Goal: Answer question/provide support: Share knowledge or assist other users

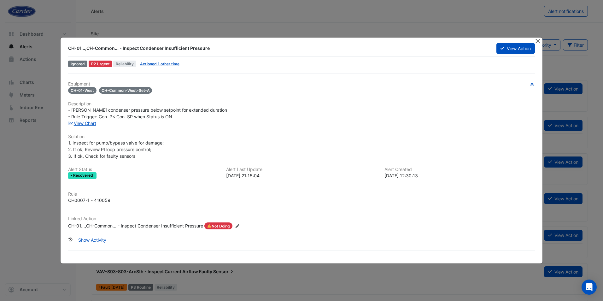
click at [536, 39] on button "Close" at bounding box center [537, 41] width 7 height 7
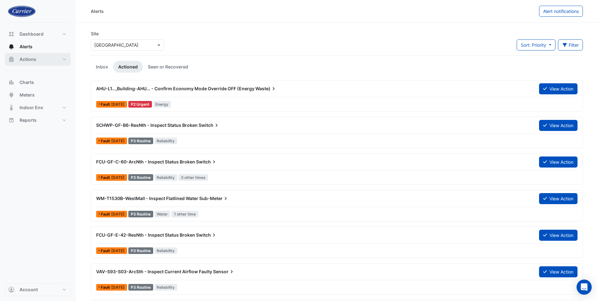
click at [32, 59] on span "Actions" at bounding box center [28, 59] width 17 height 6
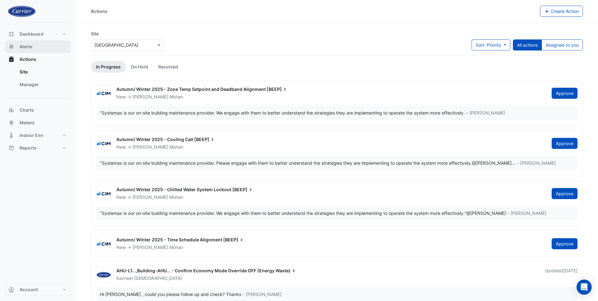
click at [24, 45] on span "Alerts" at bounding box center [26, 47] width 13 height 6
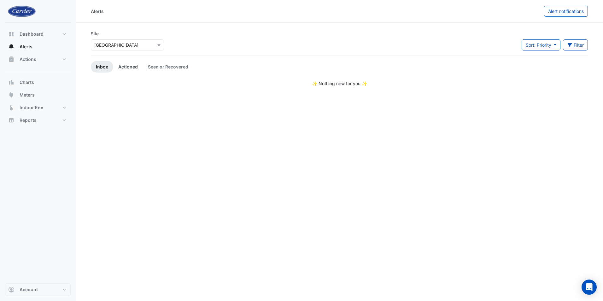
click at [127, 67] on link "Actioned" at bounding box center [128, 67] width 30 height 12
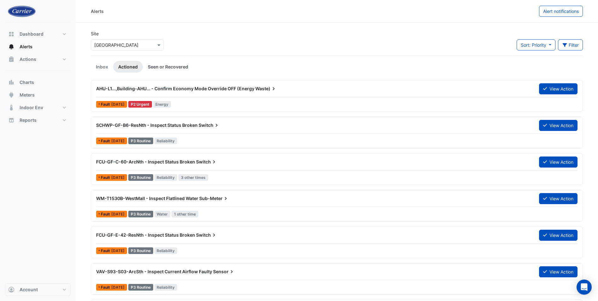
click at [159, 69] on link "Seen or Recovered" at bounding box center [168, 67] width 50 height 12
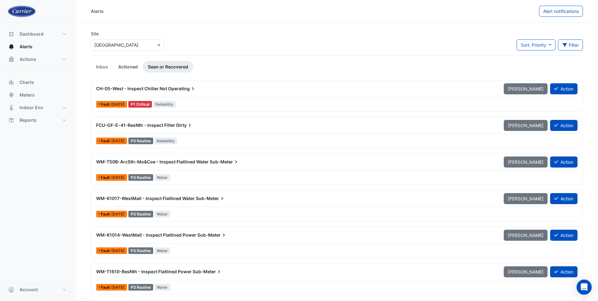
click at [123, 68] on link "Actioned" at bounding box center [128, 67] width 30 height 12
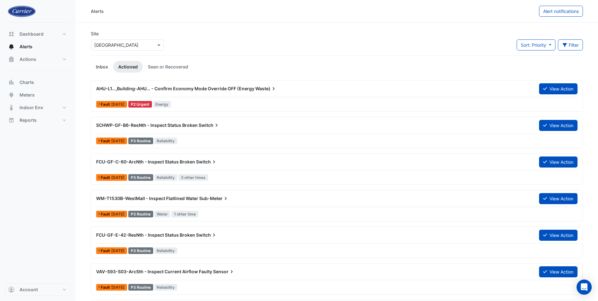
click at [95, 69] on link "Inbox" at bounding box center [102, 67] width 22 height 12
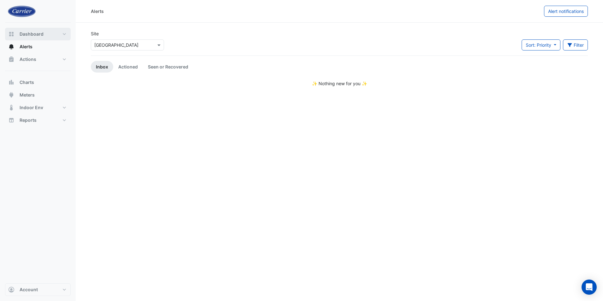
click at [46, 33] on button "Dashboard" at bounding box center [38, 34] width 66 height 13
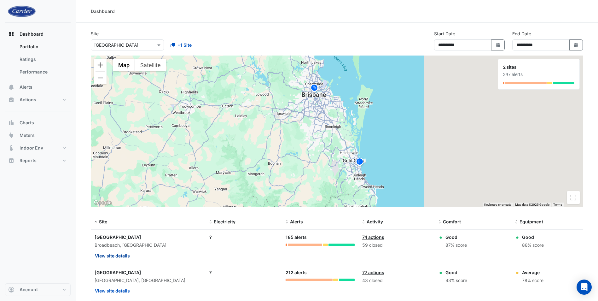
click at [107, 256] on button "View site details" at bounding box center [113, 255] width 36 height 11
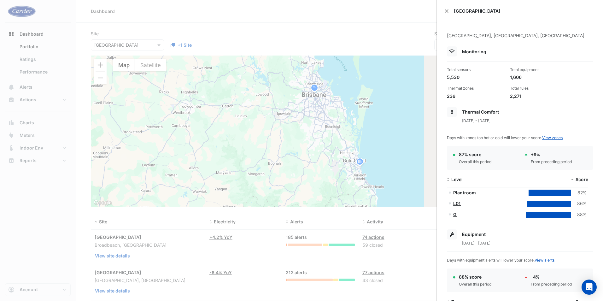
click at [26, 37] on ngb-offcanvas-backdrop at bounding box center [301, 150] width 603 height 301
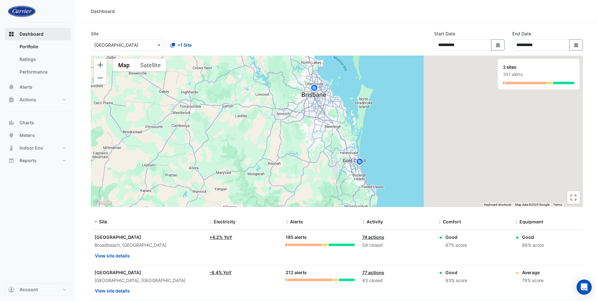
click at [26, 37] on span "Dashboard" at bounding box center [32, 34] width 24 height 6
click at [152, 47] on div at bounding box center [127, 44] width 73 height 7
click at [132, 66] on div "Riverside Centre" at bounding box center [118, 67] width 54 height 9
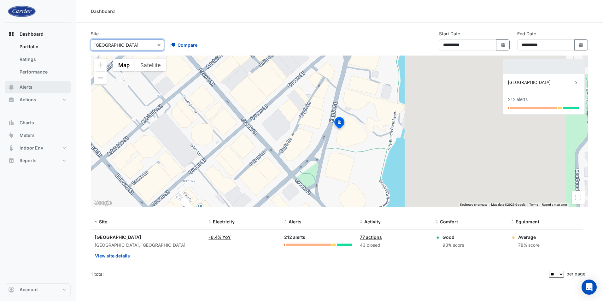
click at [33, 90] on button "Alerts" at bounding box center [38, 87] width 66 height 13
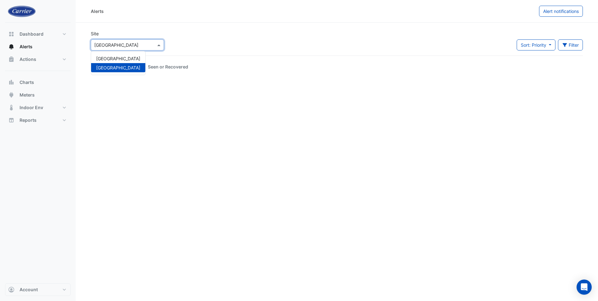
click at [162, 46] on span at bounding box center [160, 45] width 8 height 7
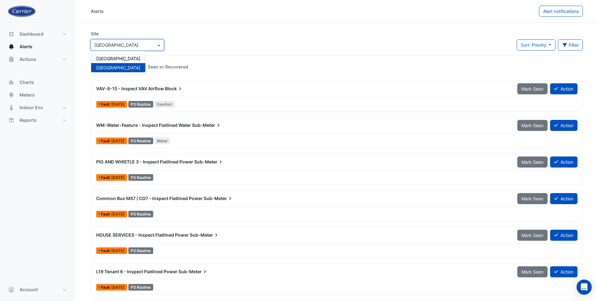
click at [140, 59] on span "[GEOGRAPHIC_DATA]" at bounding box center [118, 58] width 44 height 5
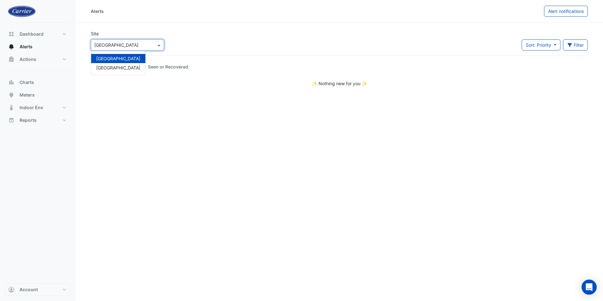
click at [158, 41] on div at bounding box center [127, 44] width 73 height 7
click at [143, 64] on div "Riverside Centre" at bounding box center [118, 67] width 54 height 9
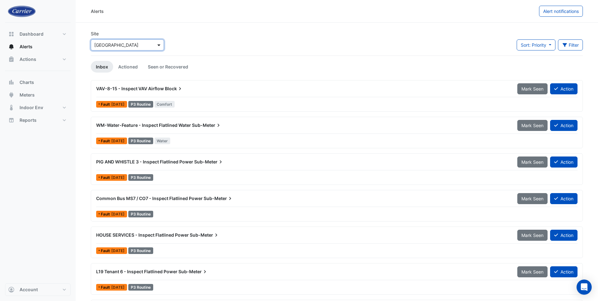
click at [158, 47] on span at bounding box center [160, 45] width 8 height 7
click at [140, 59] on span "[GEOGRAPHIC_DATA]" at bounding box center [118, 58] width 44 height 5
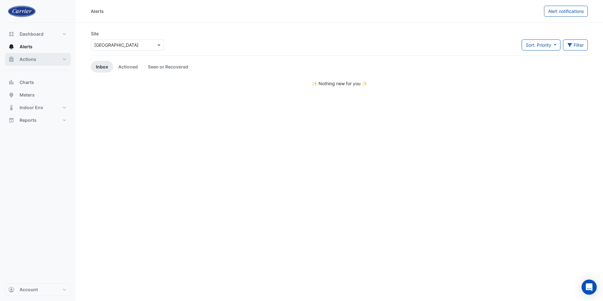
click at [26, 57] on span "Actions" at bounding box center [28, 59] width 17 height 6
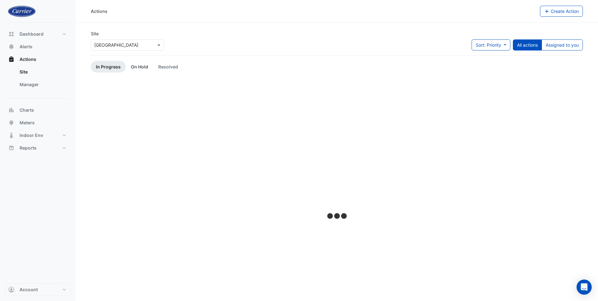
click at [142, 68] on link "On Hold" at bounding box center [139, 67] width 27 height 12
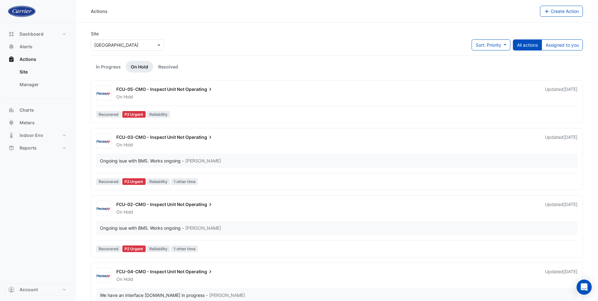
click at [157, 88] on span "FCU-05-CMO - Inspect Unit Not" at bounding box center [150, 88] width 68 height 5
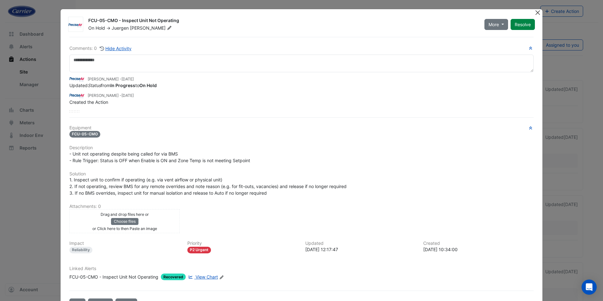
click at [534, 12] on button "Close" at bounding box center [537, 12] width 7 height 7
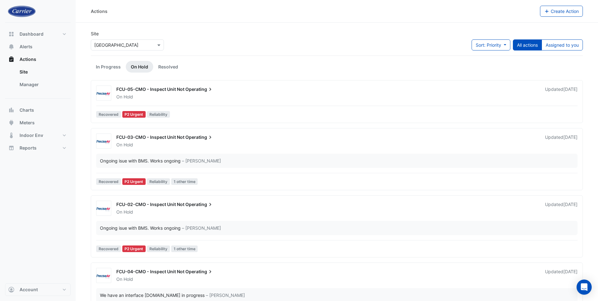
click at [205, 92] on div "FCU-05-CMO - Inspect Unit Not Operating" at bounding box center [326, 90] width 421 height 8
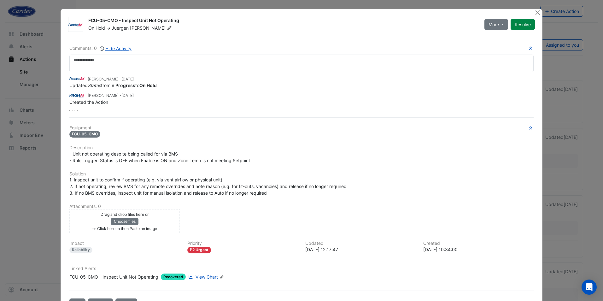
drag, startPoint x: 177, startPoint y: 20, endPoint x: 87, endPoint y: 19, distance: 90.2
click at [88, 19] on div "FCU-05-CMO - Inspect Unit Not Operating" at bounding box center [282, 21] width 388 height 8
copy div "FCU-05-CMO - Inspect Unit Not Operating"
click at [537, 12] on button "Close" at bounding box center [537, 12] width 7 height 7
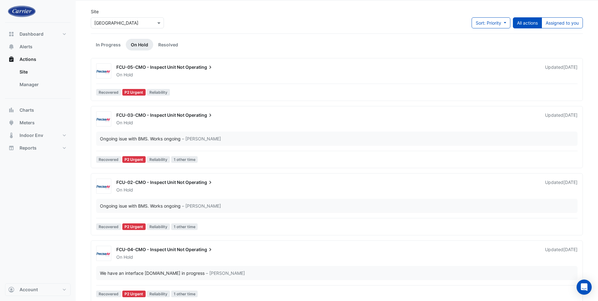
scroll to position [3, 0]
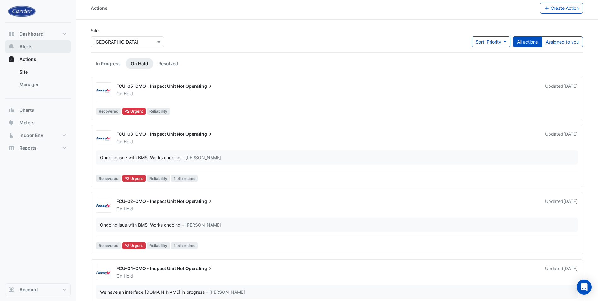
click at [28, 46] on span "Alerts" at bounding box center [26, 47] width 13 height 6
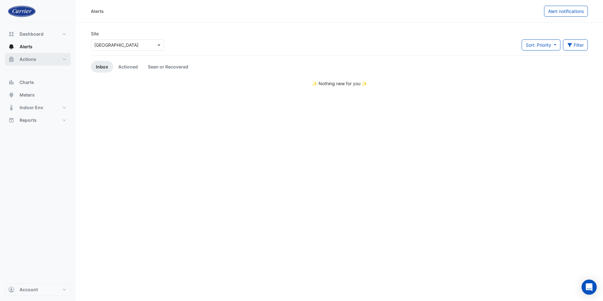
click at [26, 63] on button "Actions" at bounding box center [38, 59] width 66 height 13
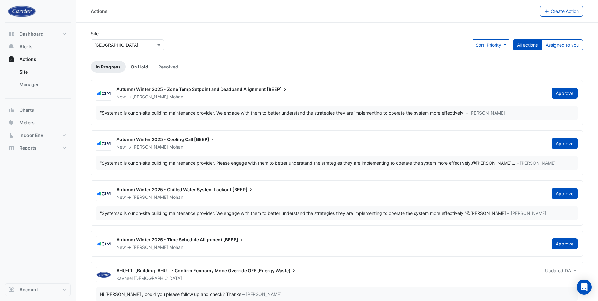
click at [133, 67] on link "On Hold" at bounding box center [139, 67] width 27 height 12
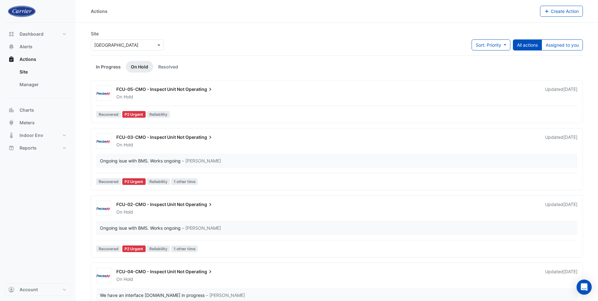
click at [109, 65] on link "In Progress" at bounding box center [108, 67] width 35 height 12
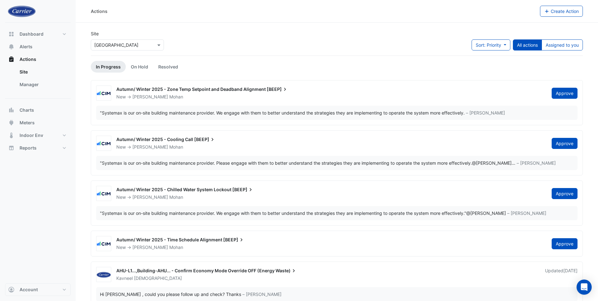
click at [174, 270] on span "AHU-L1...,Building-AHU... - Confirm Economy Mode Override OFF (Energy" at bounding box center [195, 270] width 158 height 5
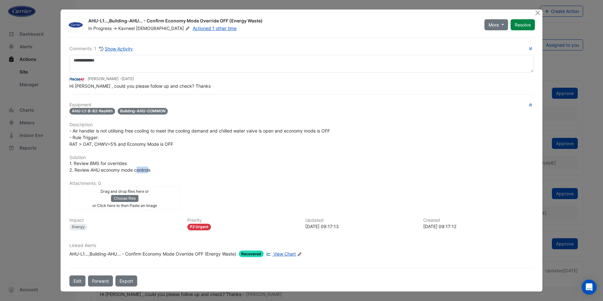
drag, startPoint x: 149, startPoint y: 171, endPoint x: 136, endPoint y: 171, distance: 12.9
click at [136, 171] on span "1. Review BMS for overrides 2. Review AHU economy mode controls" at bounding box center [109, 166] width 81 height 12
click at [537, 13] on button "Close" at bounding box center [537, 12] width 7 height 7
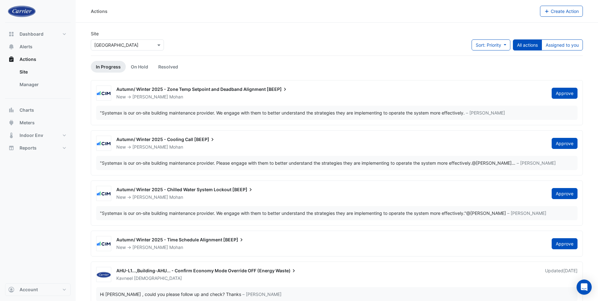
click at [198, 271] on span "AHU-L1...,Building-AHU... - Confirm Economy Mode Override OFF (Energy" at bounding box center [195, 270] width 158 height 5
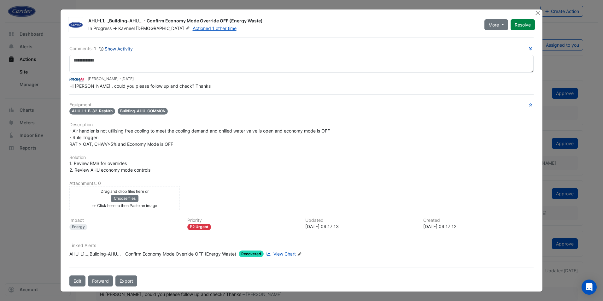
click at [126, 48] on button "Show Activity" at bounding box center [116, 48] width 34 height 7
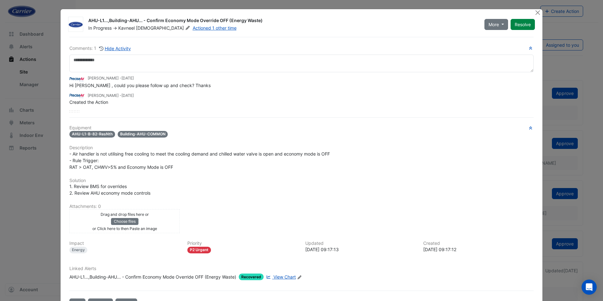
drag, startPoint x: 431, startPoint y: 16, endPoint x: 451, endPoint y: 4, distance: 23.3
click at [451, 4] on ngb-modal-window "AHU-L1...,Building-AHU... - Confirm Economy Mode Override OFF (Energy Waste) In…" at bounding box center [301, 150] width 603 height 301
click at [281, 277] on span "View Chart" at bounding box center [284, 276] width 22 height 5
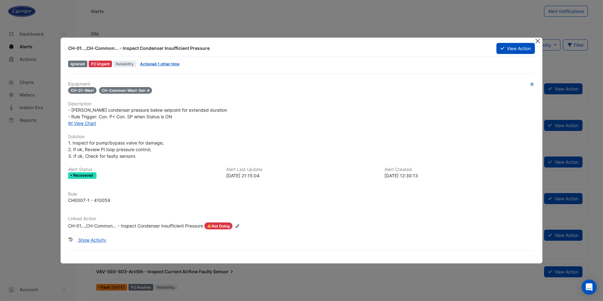
click at [537, 40] on button "Close" at bounding box center [537, 41] width 7 height 7
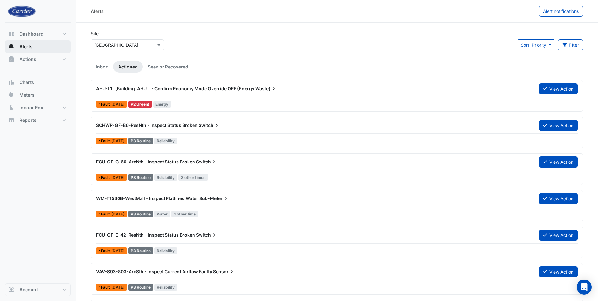
click at [48, 50] on button "Alerts" at bounding box center [38, 46] width 66 height 13
click at [106, 71] on link "Inbox" at bounding box center [102, 67] width 22 height 12
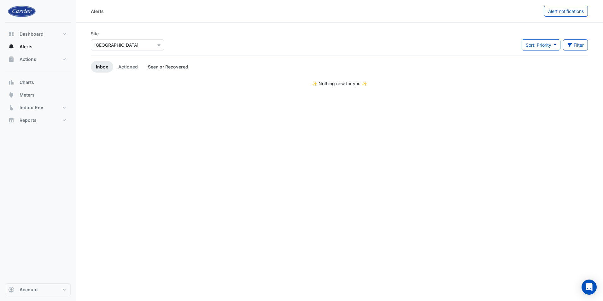
click at [168, 66] on link "Seen or Recovered" at bounding box center [168, 67] width 50 height 12
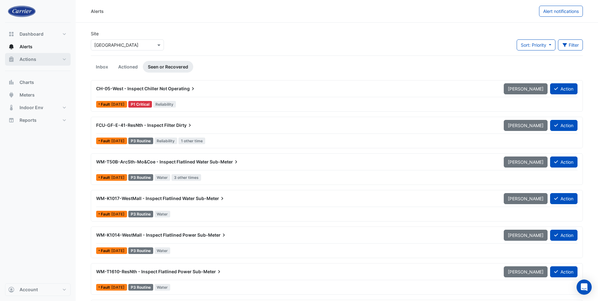
click at [22, 59] on span "Actions" at bounding box center [28, 59] width 17 height 6
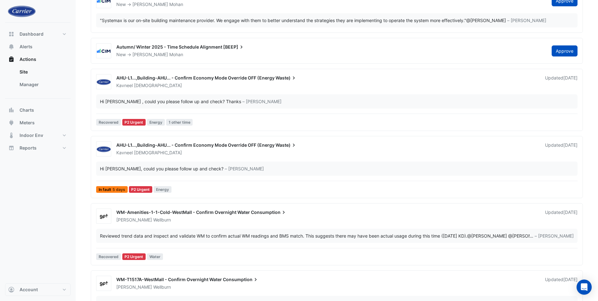
scroll to position [189, 0]
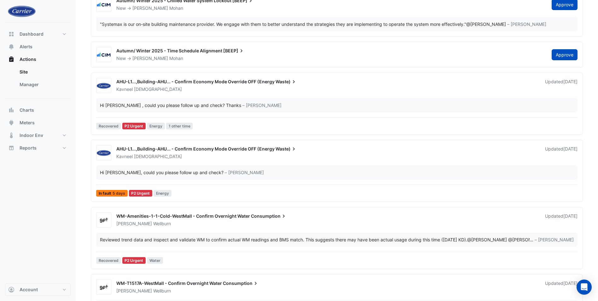
click at [186, 81] on span "AHU-L1...,Building-AHU... - Confirm Economy Mode Override OFF (Energy" at bounding box center [195, 81] width 158 height 5
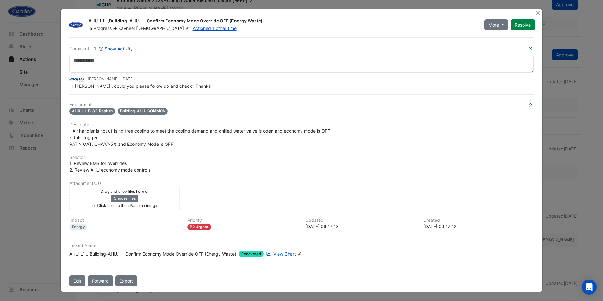
drag, startPoint x: 265, startPoint y: 19, endPoint x: 89, endPoint y: 15, distance: 176.6
click at [89, 15] on div "AHU-L1...,Building-AHU... - Confirm Economy Mode Override OFF (Energy Waste) In…" at bounding box center [311, 23] width 454 height 16
copy div "AHU-L1...,Building-AHU... - Confirm Economy Mode Override OFF (Energy Waste)"
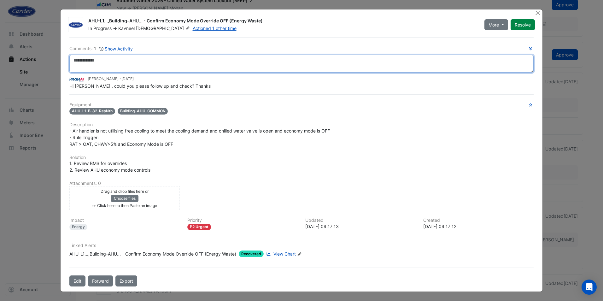
click at [116, 64] on textarea at bounding box center [301, 64] width 464 height 18
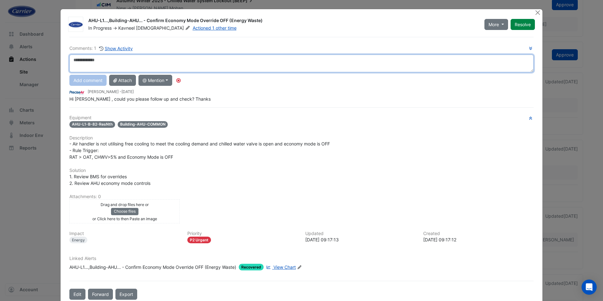
paste textarea "**********"
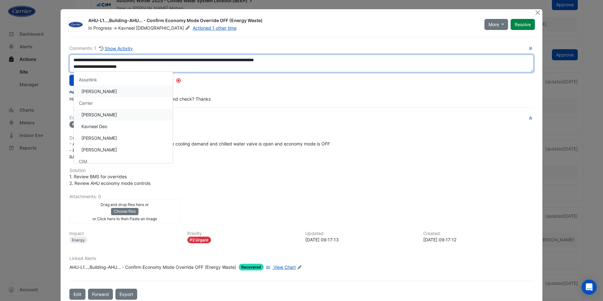
click at [94, 113] on div "**********" at bounding box center [302, 168] width 472 height 263
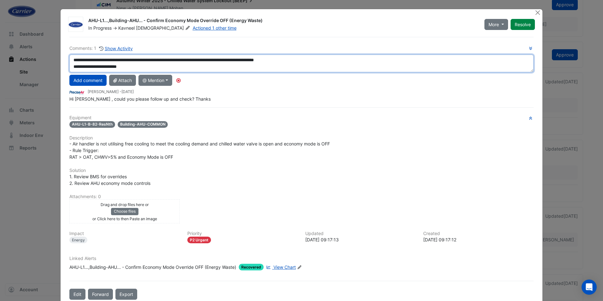
click at [338, 59] on textarea "**********" at bounding box center [301, 64] width 464 height 18
click at [295, 62] on textarea "**********" at bounding box center [301, 64] width 464 height 18
click at [433, 62] on textarea "**********" at bounding box center [301, 64] width 464 height 18
type textarea "**********"
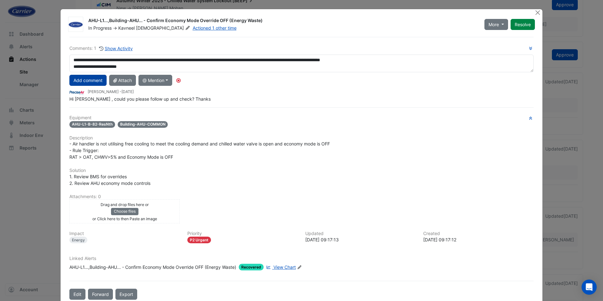
click at [81, 80] on button "Add comment" at bounding box center [87, 80] width 37 height 11
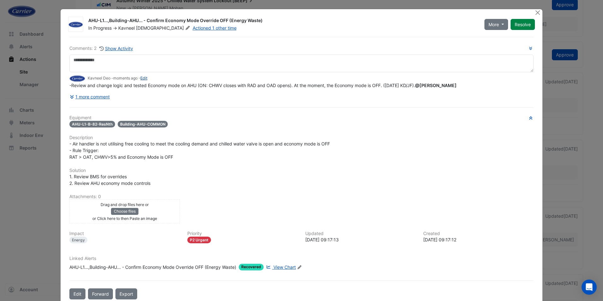
click at [144, 79] on link "Edit" at bounding box center [143, 78] width 7 height 5
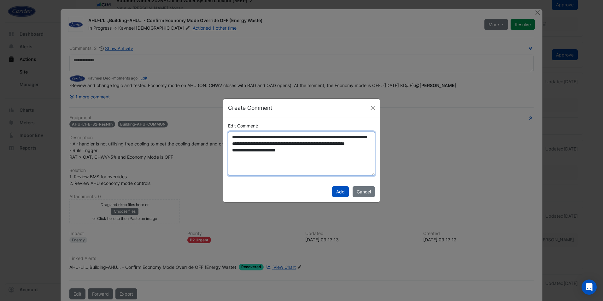
click at [364, 137] on textarea "**********" at bounding box center [301, 153] width 147 height 44
paste textarea "**********"
click at [281, 145] on textarea "**********" at bounding box center [301, 153] width 147 height 44
type textarea "**********"
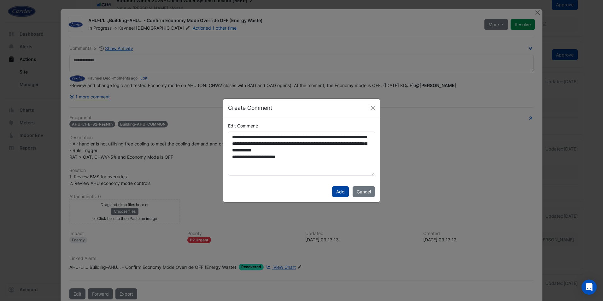
click at [340, 189] on button "Add" at bounding box center [340, 191] width 17 height 11
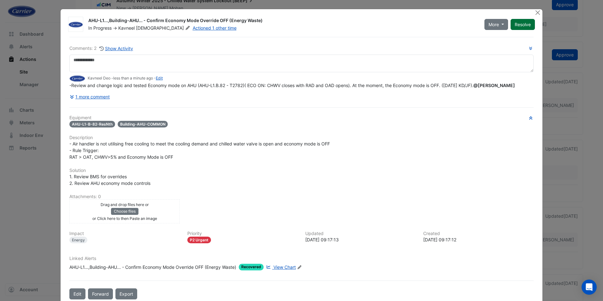
click at [521, 24] on button "Resolve" at bounding box center [522, 24] width 24 height 11
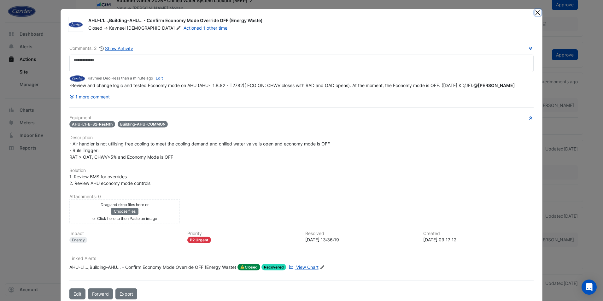
click at [534, 13] on button "Close" at bounding box center [537, 12] width 7 height 7
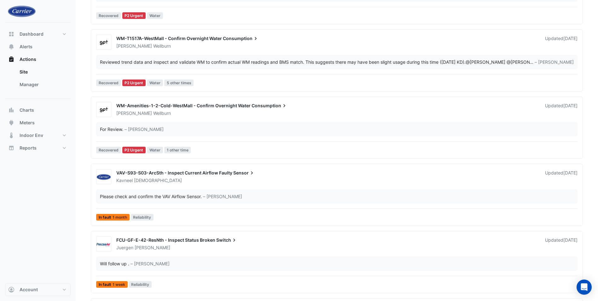
scroll to position [379, 0]
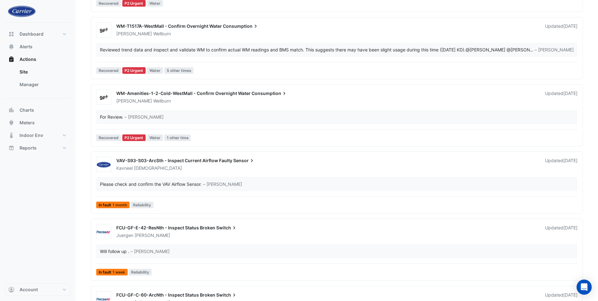
click at [212, 160] on span "VAV-S93-S03-ArcSth - Inspect Current Airflow Faulty" at bounding box center [174, 160] width 116 height 5
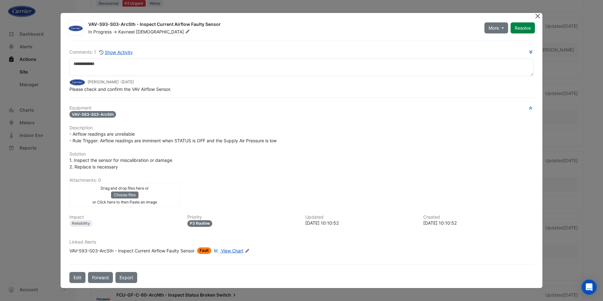
click at [539, 18] on button "Close" at bounding box center [537, 16] width 7 height 7
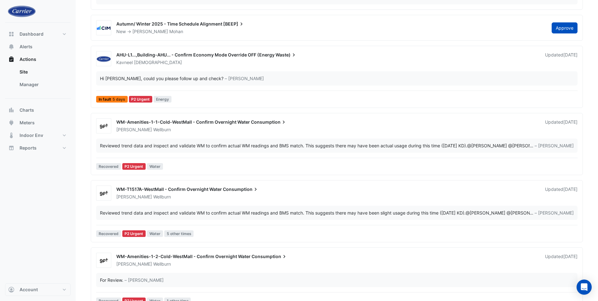
scroll to position [218, 0]
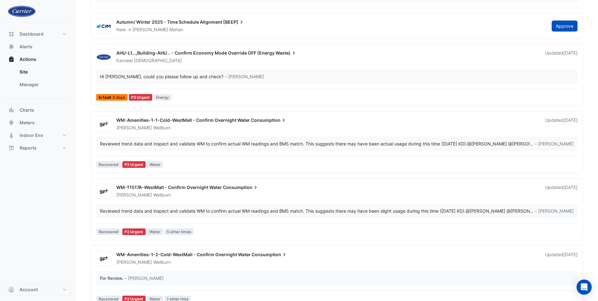
click at [241, 54] on span "AHU-L1...,Building-AHU... - Confirm Economy Mode Override OFF (Energy" at bounding box center [195, 52] width 158 height 5
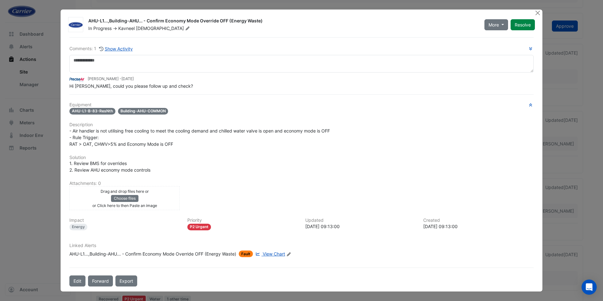
drag, startPoint x: 260, startPoint y: 21, endPoint x: 87, endPoint y: 21, distance: 173.1
click at [87, 21] on div "AHU-L1...,Building-AHU... - Confirm Economy Mode Override OFF (Energy Waste) In…" at bounding box center [282, 25] width 396 height 14
copy div "AHU-L1...,Building-AHU... - Confirm Economy Mode Override OFF (Energy Waste)"
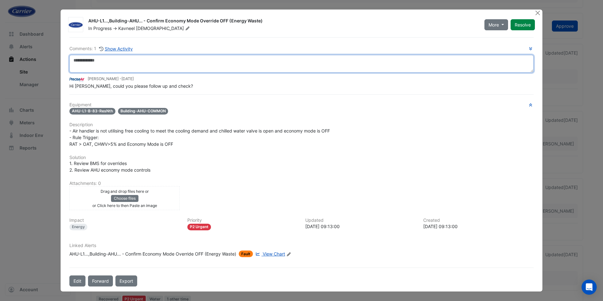
click at [137, 71] on textarea at bounding box center [301, 64] width 464 height 18
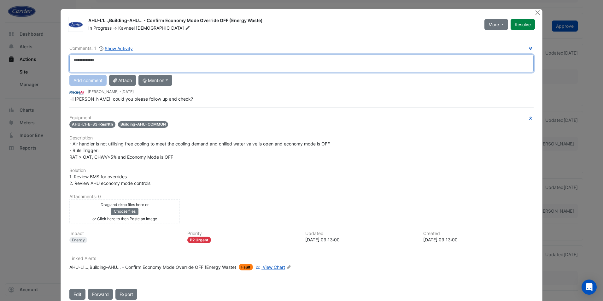
paste textarea "**********"
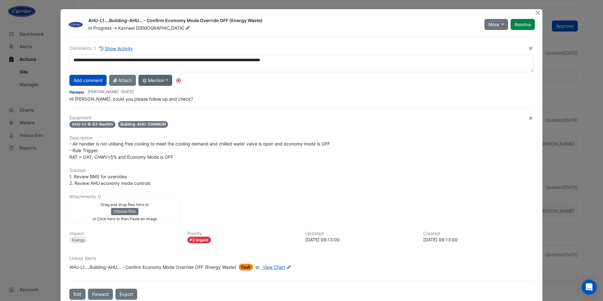
click at [167, 81] on button "@ Mention" at bounding box center [155, 80] width 34 height 11
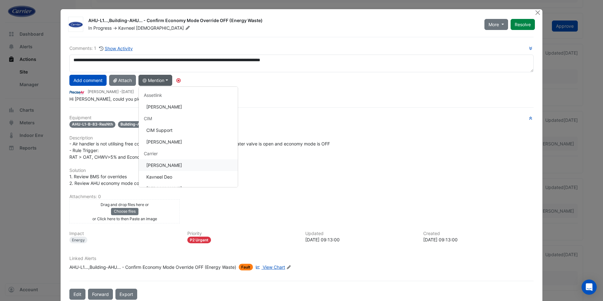
click at [155, 167] on button "[PERSON_NAME]" at bounding box center [188, 165] width 99 height 12
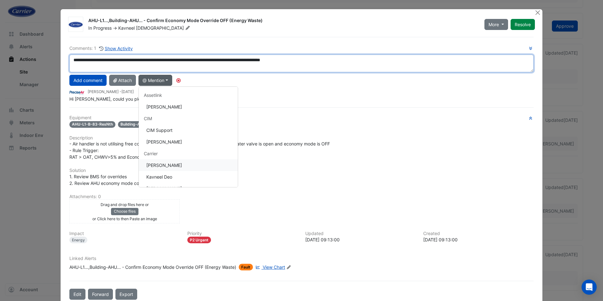
type textarea "**********"
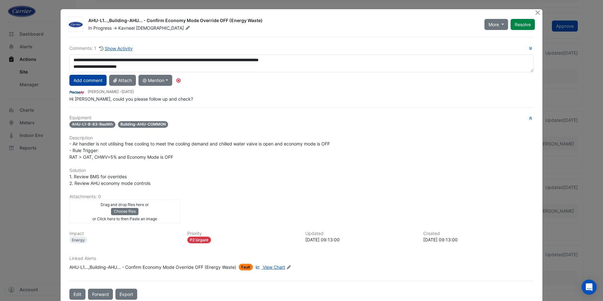
click at [90, 82] on button "Add comment" at bounding box center [87, 80] width 37 height 11
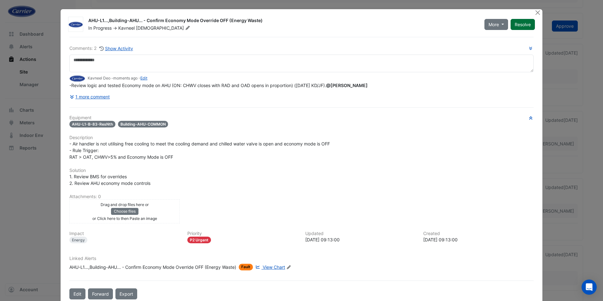
click at [518, 25] on button "Resolve" at bounding box center [522, 24] width 24 height 11
click at [98, 102] on button "1 more comment" at bounding box center [89, 96] width 41 height 11
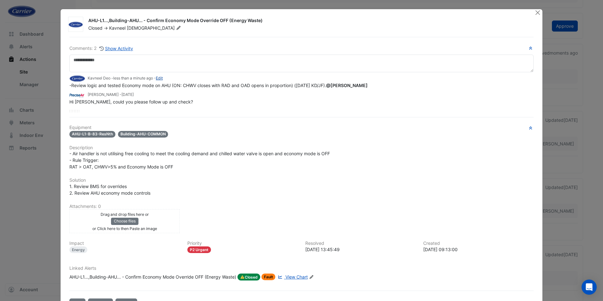
click at [161, 80] on link "Edit" at bounding box center [159, 78] width 7 height 5
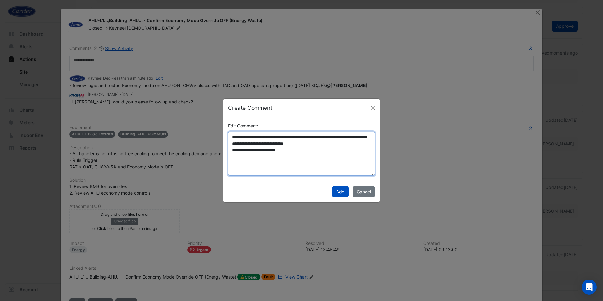
click at [336, 137] on textarea "**********" at bounding box center [301, 153] width 147 height 44
click at [335, 138] on textarea "**********" at bounding box center [301, 153] width 147 height 44
paste textarea "**********"
click at [340, 138] on textarea "**********" at bounding box center [301, 153] width 147 height 44
type textarea "**********"
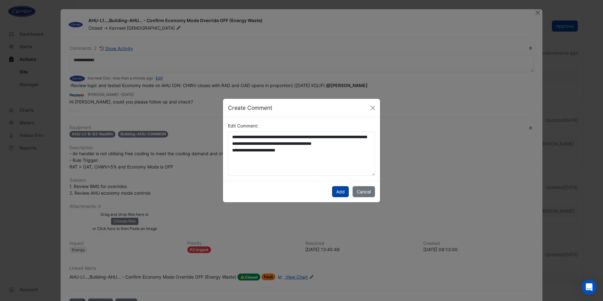
click at [340, 189] on button "Add" at bounding box center [340, 191] width 17 height 11
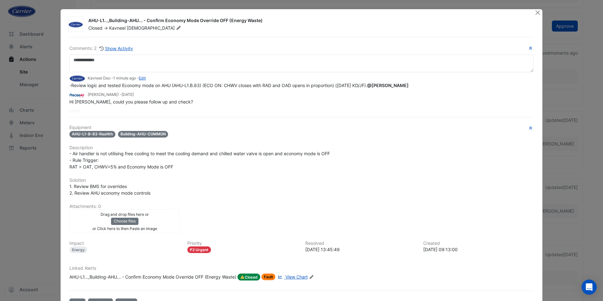
drag, startPoint x: 372, startPoint y: 85, endPoint x: 66, endPoint y: 83, distance: 305.5
click at [66, 83] on div "Comments: 2 Show Activity Kavneel Deo - 1 minute ago - Edit -Review logic and t…" at bounding box center [302, 173] width 472 height 272
copy span "-Review logic and tested Economy mode on AHU (AHU-L1.B.83) (ECO ON: CHWV closes…"
click at [536, 15] on button "Close" at bounding box center [537, 12] width 7 height 7
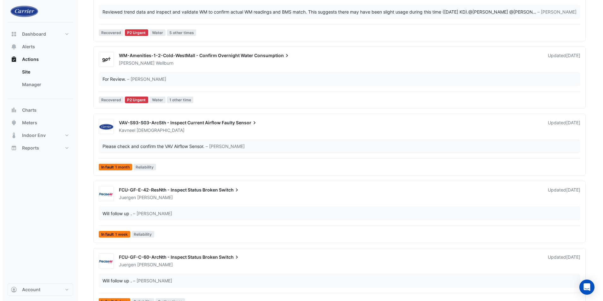
scroll to position [342, 0]
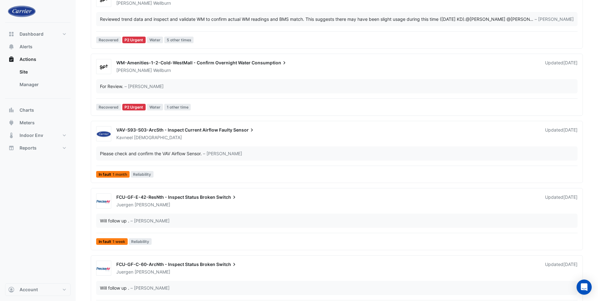
click at [224, 130] on span "VAV-S93-S03-ArcSth - Inspect Current Airflow Faulty" at bounding box center [174, 129] width 116 height 5
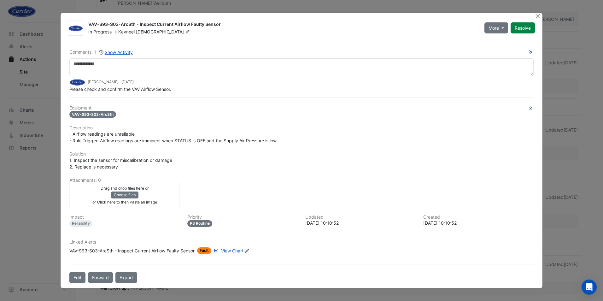
drag, startPoint x: 219, startPoint y: 25, endPoint x: 83, endPoint y: 25, distance: 136.5
click at [83, 25] on div "VAV-S93-S03-ArcSth - Inspect Current Airflow Faulty Sensor In Progress -> Kavne…" at bounding box center [302, 27] width 472 height 15
copy div "VAV-S93-S03-ArcSth - Inspect Current Airflow Faulty Sensor"
click at [116, 157] on span "1. Inspect the sensor for miscalibration or damage 2. Replace is necessary" at bounding box center [120, 163] width 103 height 12
click at [229, 250] on span "View Chart" at bounding box center [232, 250] width 22 height 5
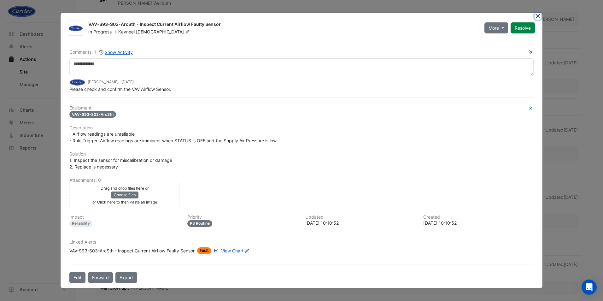
click at [535, 15] on button "Close" at bounding box center [537, 16] width 7 height 7
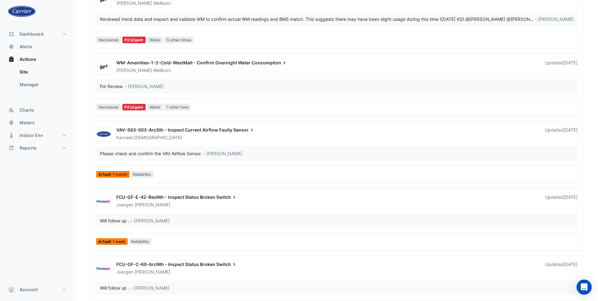
click at [156, 131] on span "VAV-S93-S03-ArcSth - Inspect Current Airflow Faulty" at bounding box center [174, 129] width 116 height 5
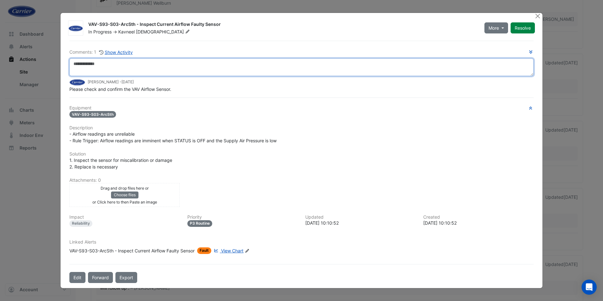
click at [102, 68] on textarea at bounding box center [301, 67] width 464 height 18
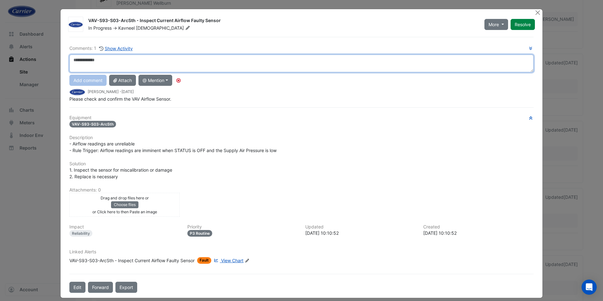
paste textarea "**********"
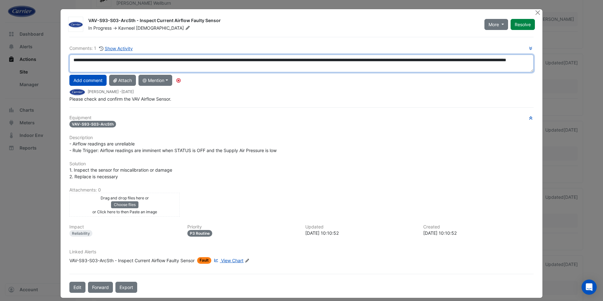
scroll to position [4, 0]
click at [105, 116] on div "**********" at bounding box center [302, 165] width 472 height 256
type textarea "**********"
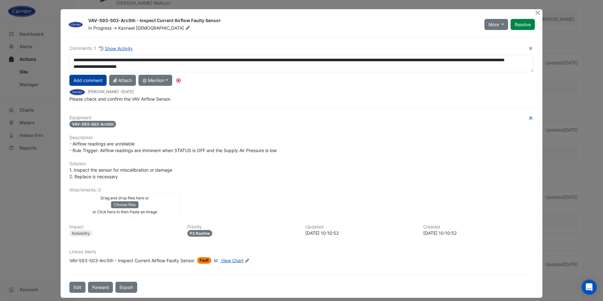
click at [94, 82] on button "Add comment" at bounding box center [87, 80] width 37 height 11
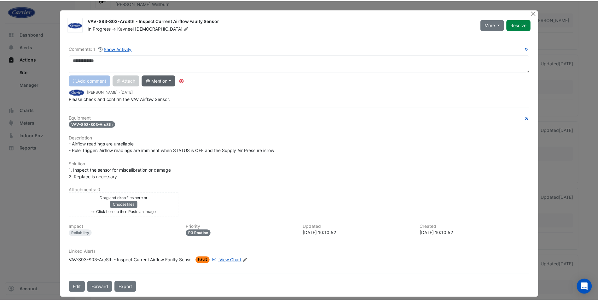
scroll to position [0, 0]
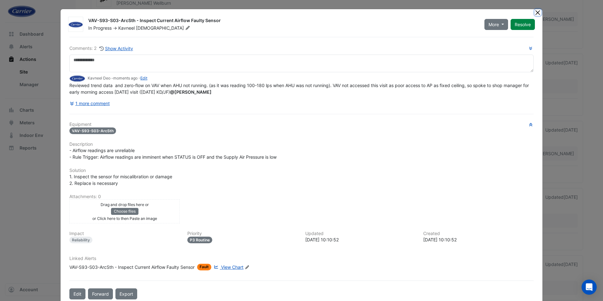
click at [537, 13] on button "Close" at bounding box center [537, 12] width 7 height 7
